Goal: Find specific page/section: Find specific page/section

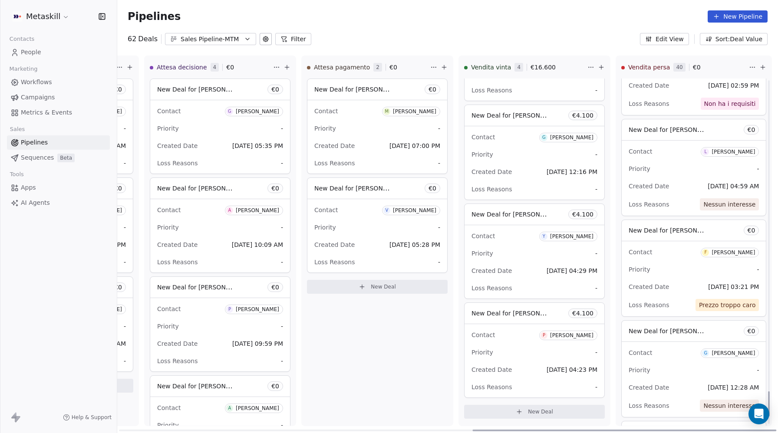
scroll to position [4312, 0]
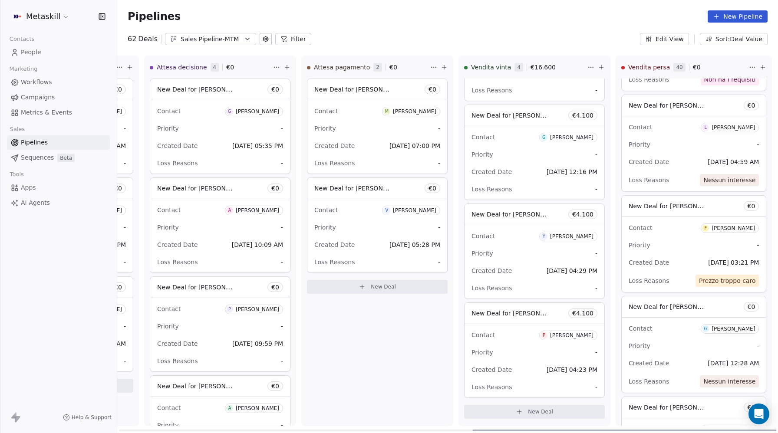
click at [641, 210] on span "New Deal for [PERSON_NAME]" at bounding box center [674, 206] width 92 height 8
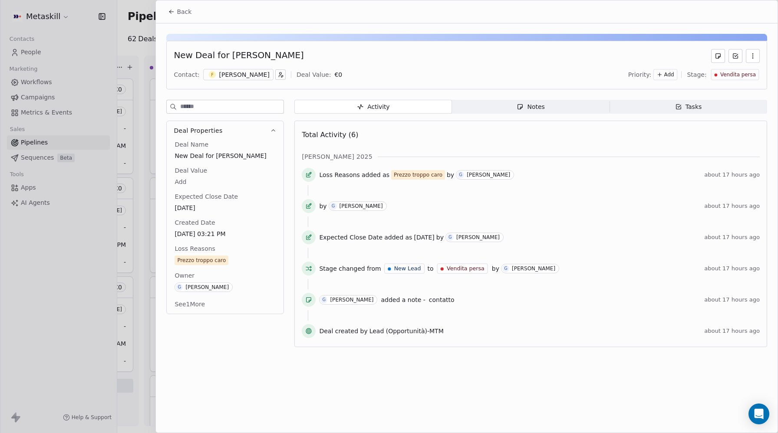
drag, startPoint x: 226, startPoint y: 56, endPoint x: 439, endPoint y: 16, distance: 216.7
click at [312, 56] on div "New Deal for [PERSON_NAME]" at bounding box center [467, 56] width 586 height 14
copy div "[PERSON_NAME]"
click at [178, 14] on span "Back" at bounding box center [184, 11] width 15 height 9
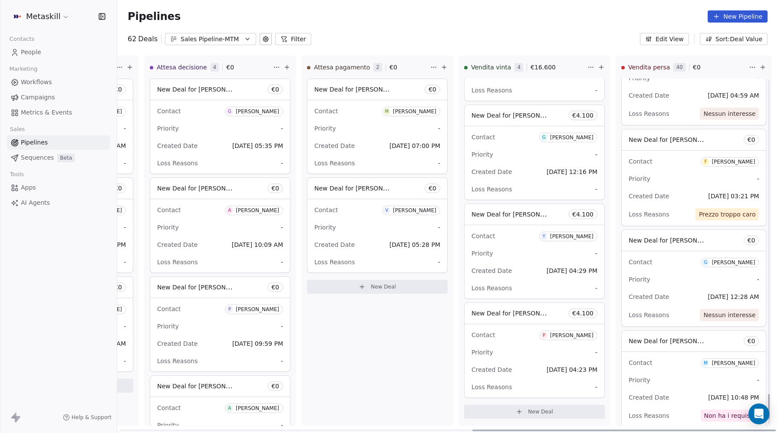
scroll to position [4384, 0]
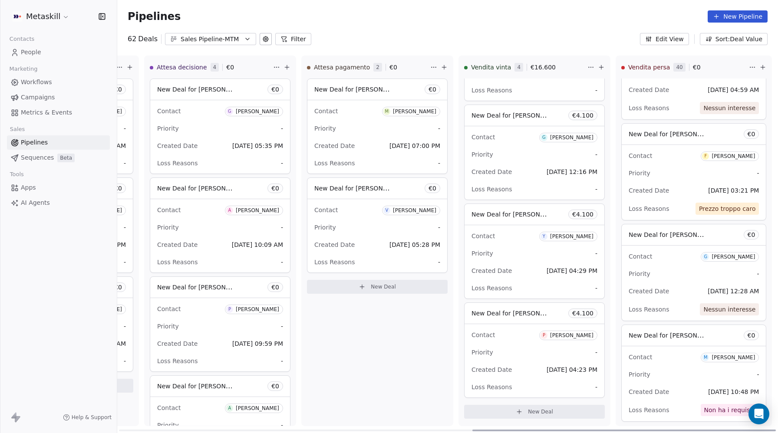
click at [671, 239] on span "New Deal for [PERSON_NAME]" at bounding box center [674, 234] width 92 height 8
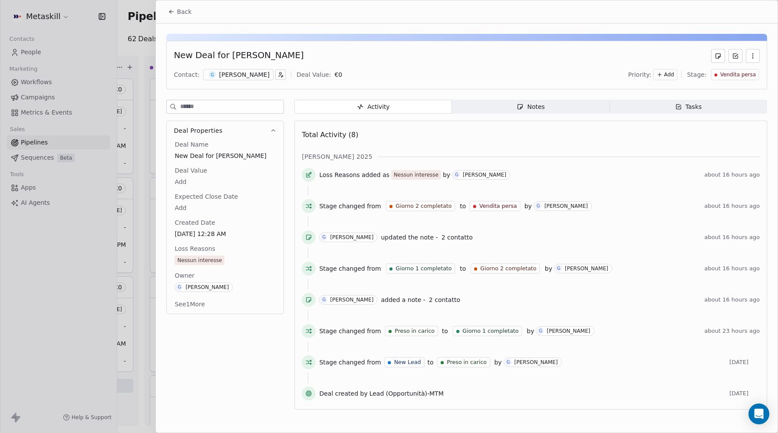
click at [231, 77] on div "[PERSON_NAME]" at bounding box center [244, 74] width 50 height 9
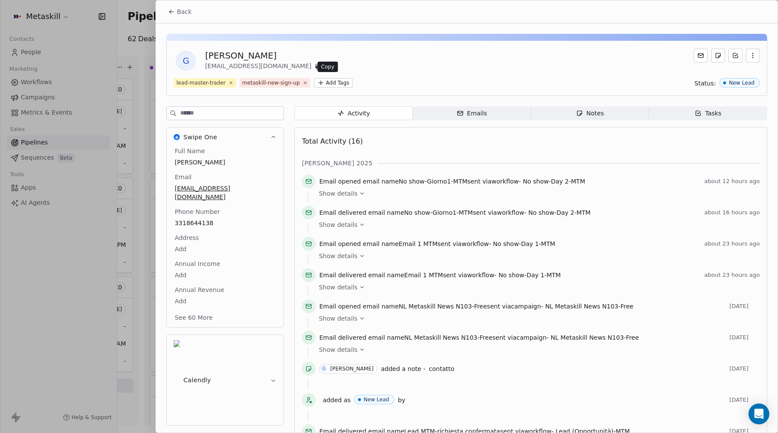
click at [315, 66] on icon at bounding box center [318, 66] width 7 height 7
click at [174, 10] on icon at bounding box center [171, 11] width 7 height 7
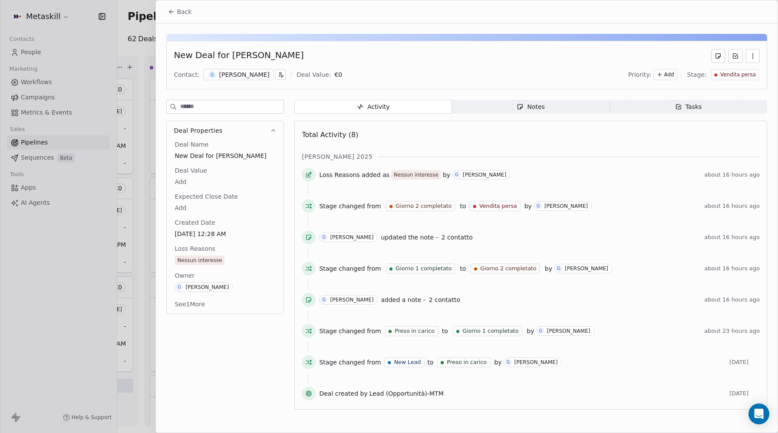
click at [174, 12] on icon at bounding box center [171, 11] width 7 height 7
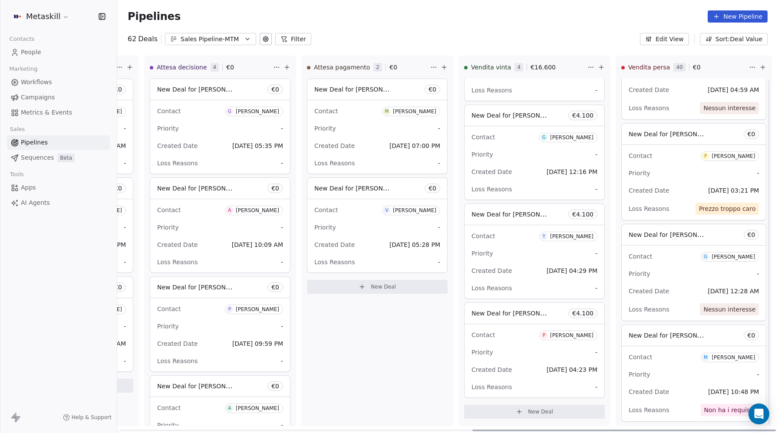
scroll to position [4418, 0]
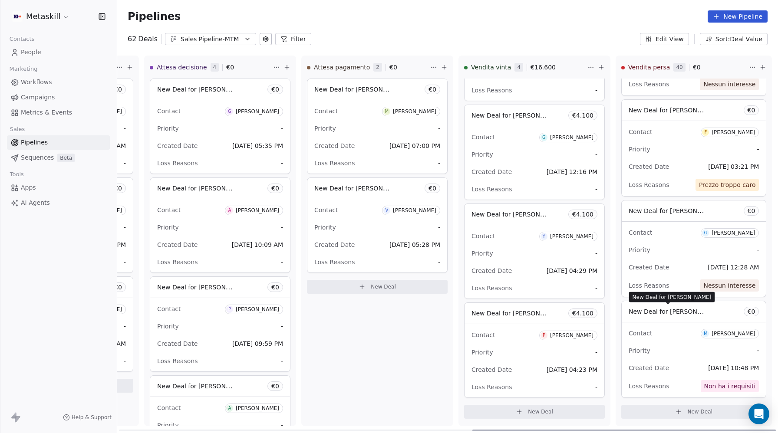
click at [672, 314] on span "New Deal for [PERSON_NAME]" at bounding box center [674, 311] width 92 height 8
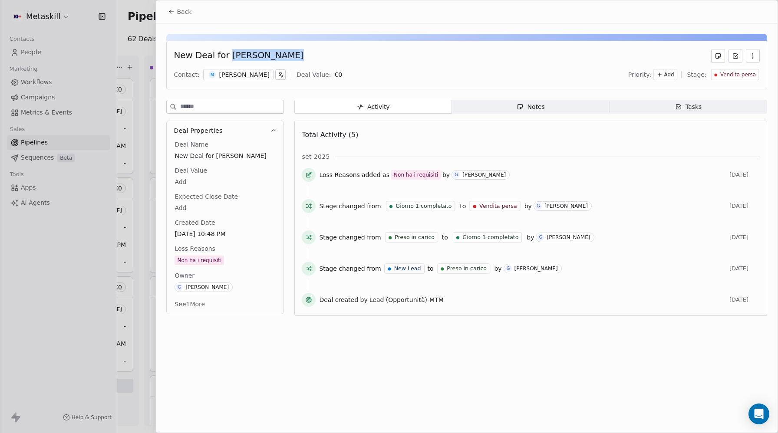
drag, startPoint x: 285, startPoint y: 55, endPoint x: 227, endPoint y: 54, distance: 58.6
click at [227, 54] on div "New Deal for [PERSON_NAME]" at bounding box center [467, 56] width 586 height 14
copy div "[PERSON_NAME]"
click at [184, 12] on span "Back" at bounding box center [184, 11] width 15 height 9
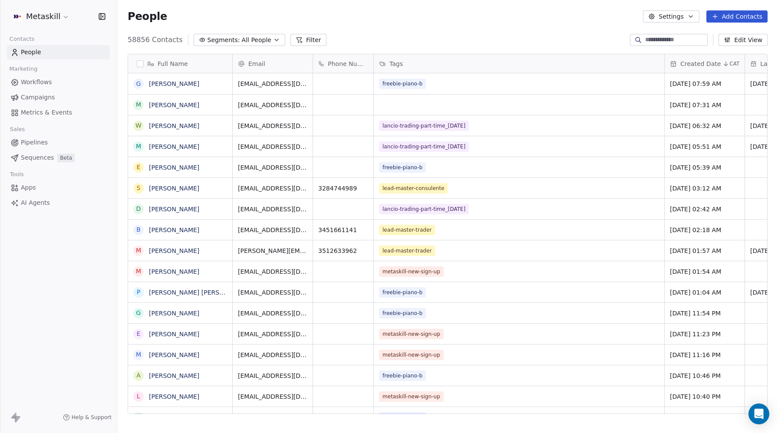
scroll to position [381, 660]
click at [649, 42] on input at bounding box center [675, 40] width 61 height 9
paste input "**********"
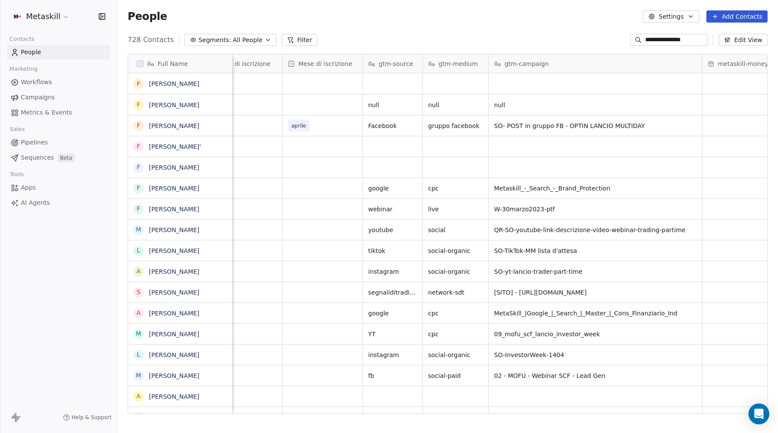
scroll to position [0, 1448]
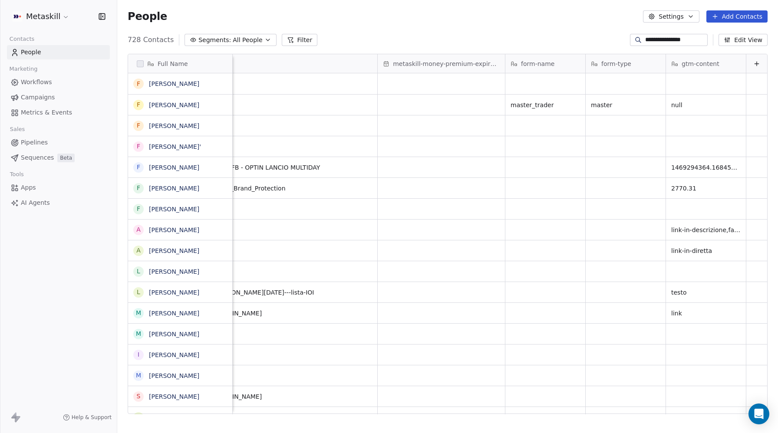
click at [650, 36] on input "**********" at bounding box center [675, 40] width 61 height 9
paste input "**********"
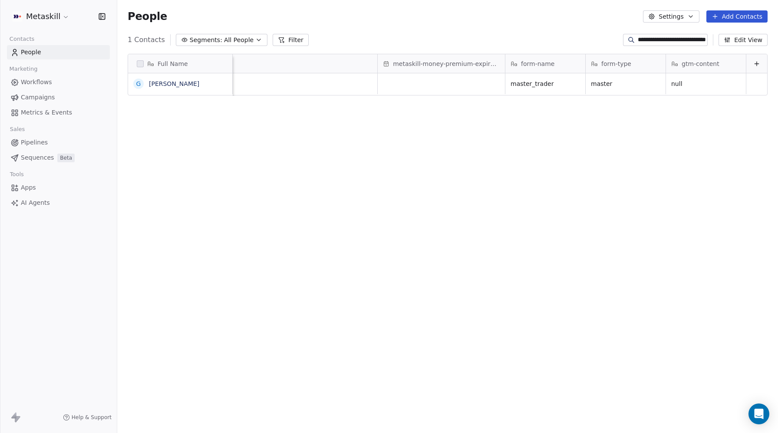
scroll to position [0, 0]
click at [660, 38] on input "**********" at bounding box center [672, 40] width 68 height 9
paste input
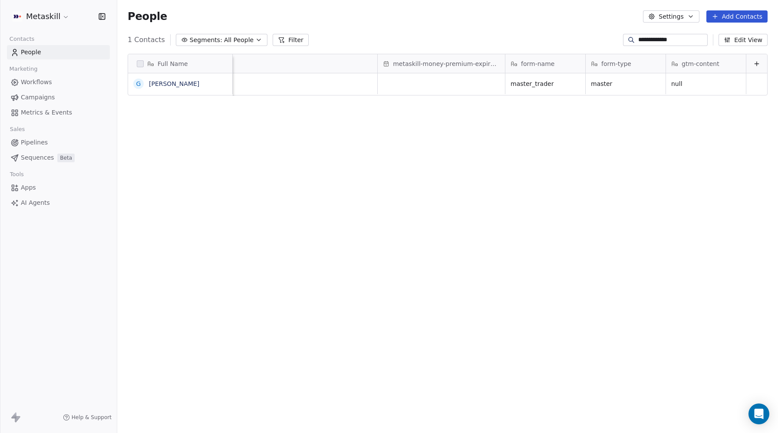
type input "**********"
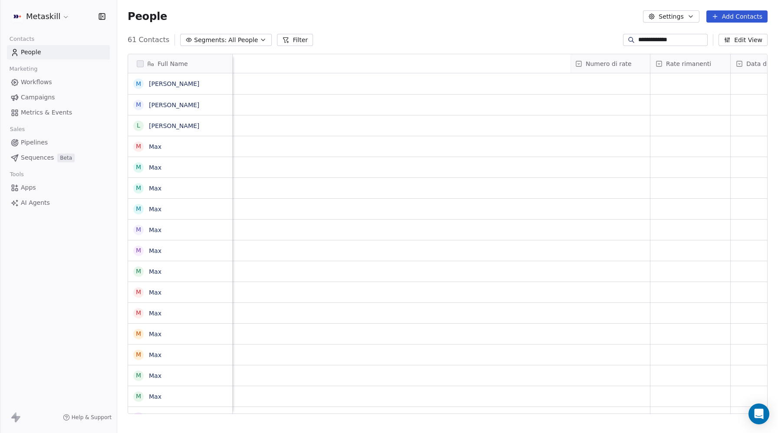
scroll to position [0, 1198]
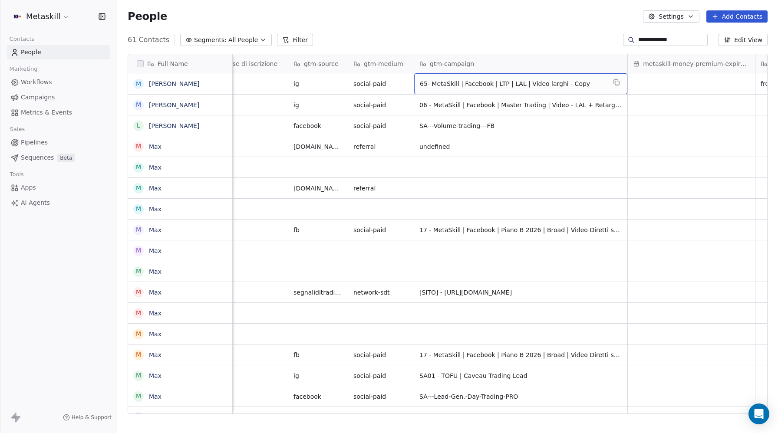
click at [565, 84] on span "65- MetaSkill | Facebook | LTP | LAL | Video larghi - Copy" at bounding box center [513, 83] width 186 height 9
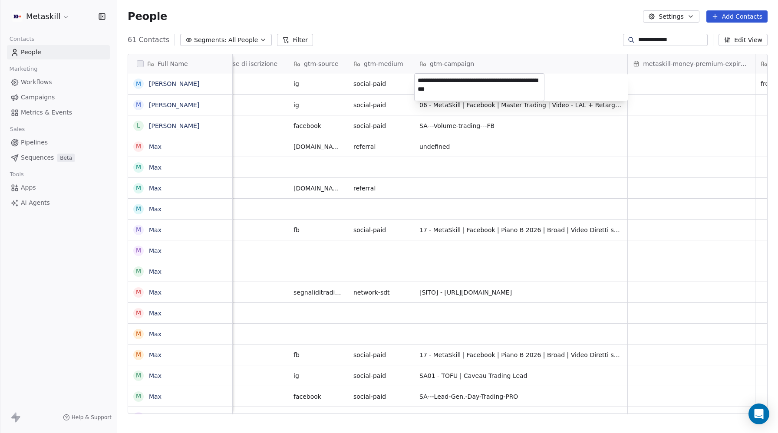
click at [447, 81] on textarea "**********" at bounding box center [478, 87] width 129 height 27
